Goal: Task Accomplishment & Management: Manage account settings

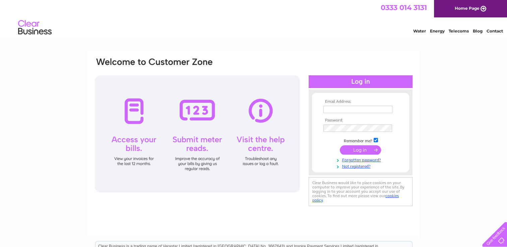
click at [364, 106] on input "text" at bounding box center [357, 109] width 69 height 7
type input "[EMAIL_ADDRESS][DOMAIN_NAME]"
click at [364, 160] on link "Forgotten password?" at bounding box center [361, 160] width 76 height 6
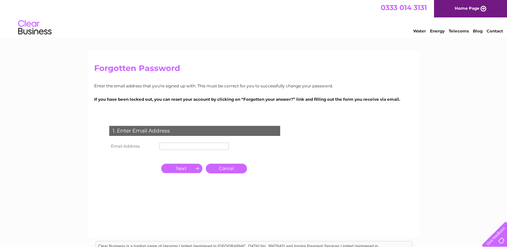
click at [180, 144] on input "text" at bounding box center [194, 146] width 69 height 7
click at [193, 169] on input "button" at bounding box center [181, 169] width 41 height 9
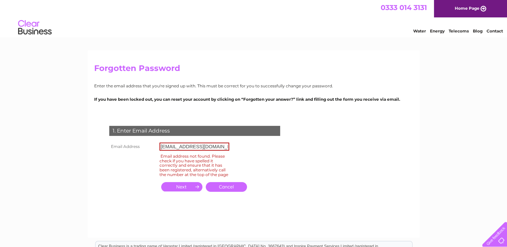
click at [190, 190] on input "button" at bounding box center [181, 186] width 41 height 9
drag, startPoint x: 227, startPoint y: 144, endPoint x: 142, endPoint y: 135, distance: 85.0
click at [142, 135] on div "1. Enter Email Address Email Address ben222@btinternet.com Email address not fo…" at bounding box center [196, 162] width 204 height 87
type input "sales@robinsonandyoung.com"
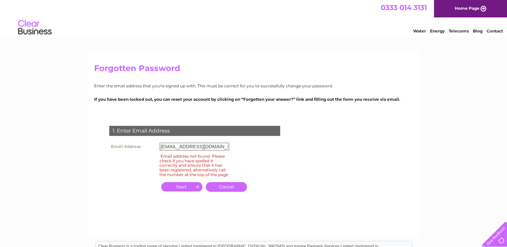
click at [184, 190] on input "button" at bounding box center [181, 186] width 41 height 9
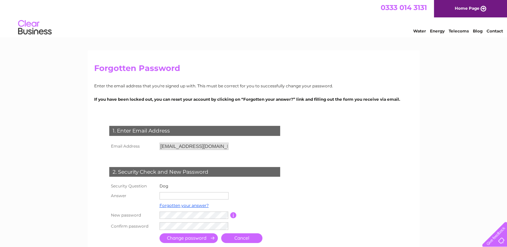
click at [189, 192] on input "text" at bounding box center [194, 195] width 69 height 7
click at [189, 192] on input "text" at bounding box center [195, 196] width 70 height 8
type input "bruce"
click at [201, 238] on input "submit" at bounding box center [189, 239] width 58 height 10
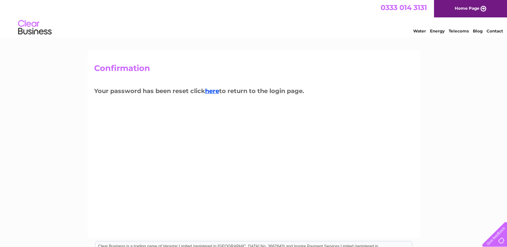
click at [209, 83] on div "Confirmation Your password has been reset click here to return to the login pag…" at bounding box center [254, 144] width 332 height 188
click at [212, 91] on link "here" at bounding box center [212, 90] width 14 height 7
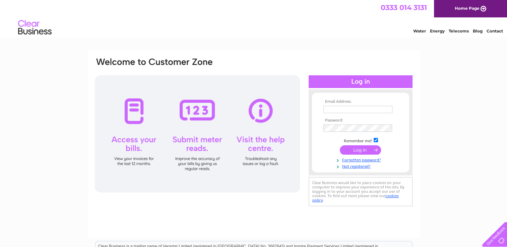
type input "sales@robinsonandyoung.com"
click at [358, 149] on input "submit" at bounding box center [360, 149] width 41 height 9
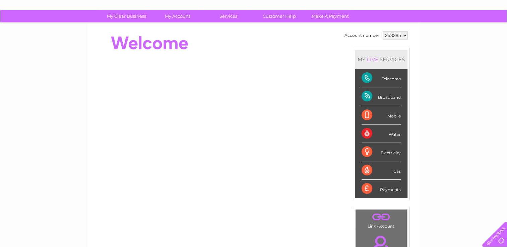
scroll to position [22, 0]
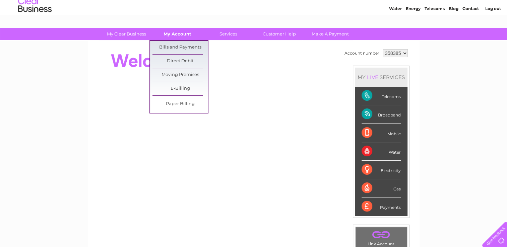
click at [173, 36] on link "My Account" at bounding box center [177, 34] width 55 height 12
click at [175, 50] on link "Bills and Payments" at bounding box center [179, 47] width 55 height 13
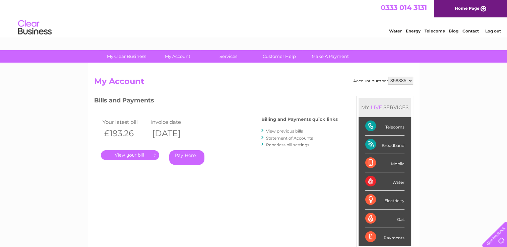
click at [281, 132] on link "View previous bills" at bounding box center [284, 131] width 37 height 5
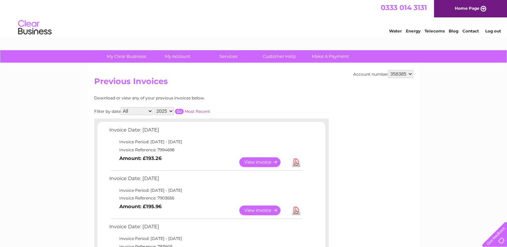
click at [257, 171] on div at bounding box center [207, 171] width 192 height 0
click at [259, 167] on td "View" at bounding box center [264, 162] width 53 height 13
click at [259, 159] on link "View" at bounding box center [263, 163] width 49 height 10
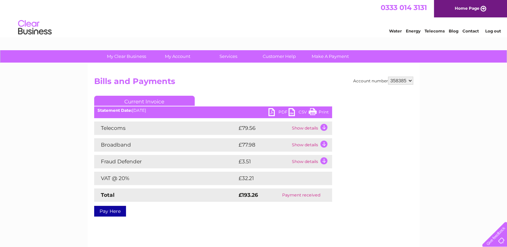
click at [324, 133] on td "Show details" at bounding box center [311, 128] width 42 height 13
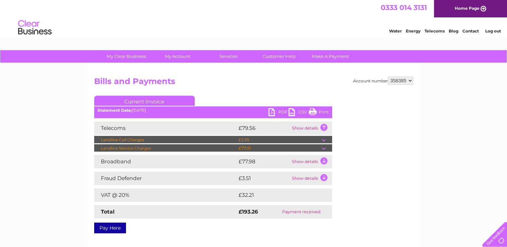
click at [324, 140] on td at bounding box center [327, 140] width 10 height 8
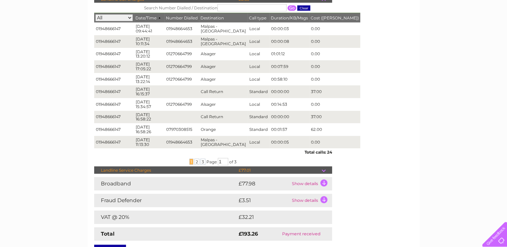
scroll to position [171, 0]
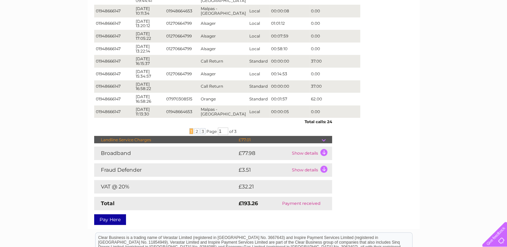
click at [310, 151] on td "Show details" at bounding box center [311, 153] width 42 height 13
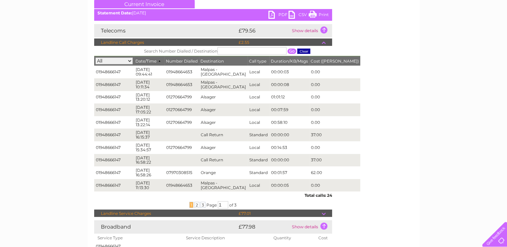
scroll to position [83, 0]
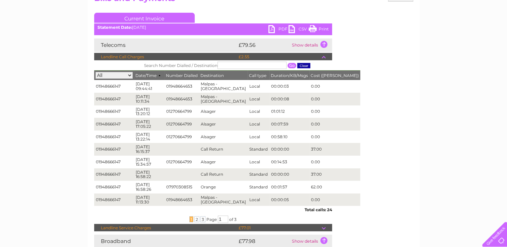
click at [321, 43] on td "Show details" at bounding box center [311, 45] width 42 height 13
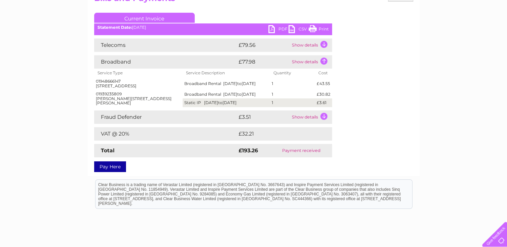
click at [321, 43] on td "Show details" at bounding box center [311, 45] width 42 height 13
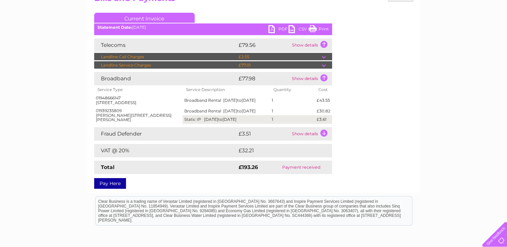
click at [321, 43] on td "Show details" at bounding box center [311, 45] width 42 height 13
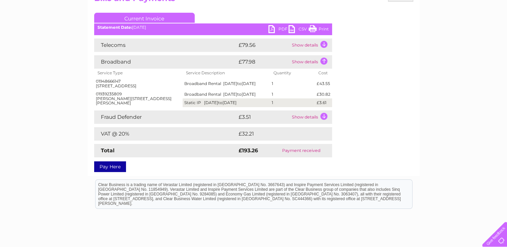
click at [321, 43] on td "Show details" at bounding box center [311, 45] width 42 height 13
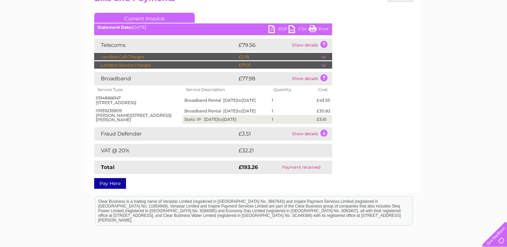
click at [323, 64] on td at bounding box center [327, 65] width 10 height 8
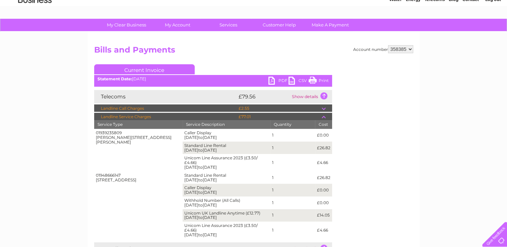
scroll to position [31, 0]
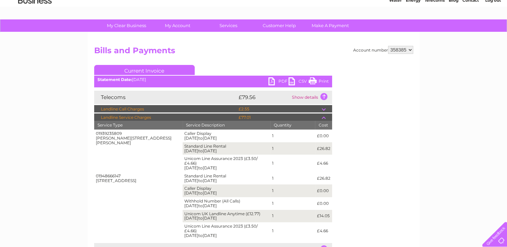
click at [312, 79] on link "Print" at bounding box center [319, 82] width 20 height 10
click at [287, 25] on link "Customer Help" at bounding box center [279, 25] width 55 height 12
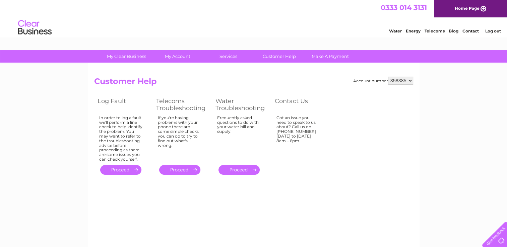
click at [294, 111] on th "Contact Us" at bounding box center [300, 105] width 59 height 18
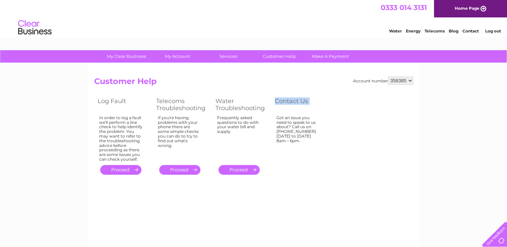
click at [294, 111] on th "Contact Us" at bounding box center [300, 105] width 59 height 18
drag, startPoint x: 294, startPoint y: 111, endPoint x: 369, endPoint y: 157, distance: 88.4
click at [369, 157] on div "Account number 358385 Customer Help Log Fault Telecoms Troubleshooting Water Tr…" at bounding box center [253, 127] width 319 height 100
click at [468, 30] on link "Contact" at bounding box center [470, 30] width 16 height 5
